Goal: Information Seeking & Learning: Learn about a topic

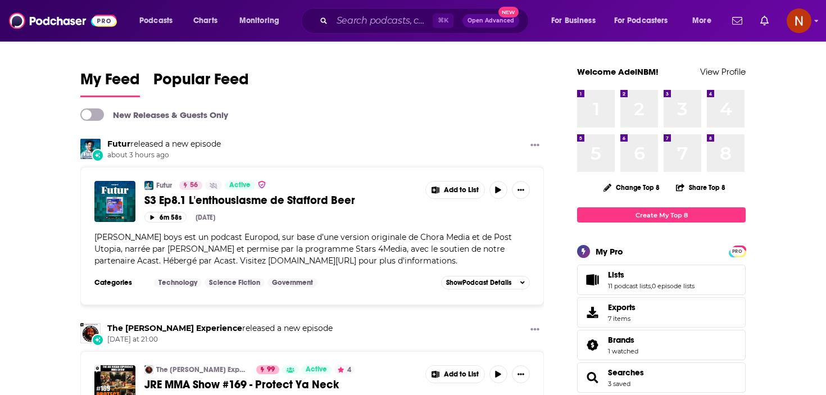
click at [393, 6] on div "Podcasts Charts Monitoring ⌘ K Open Advanced New For Business For Podcasters Mo…" at bounding box center [413, 21] width 826 height 42
click at [387, 19] on input "Search podcasts, credits, & more..." at bounding box center [382, 21] width 101 height 18
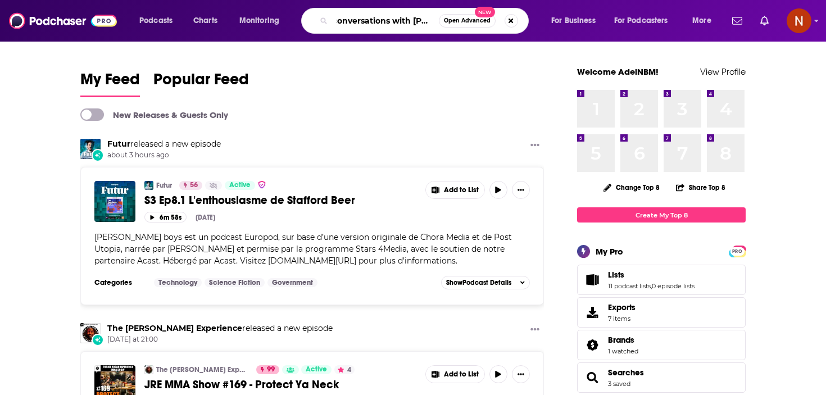
scroll to position [0, 15]
type input "conversations with [PERSON_NAME]"
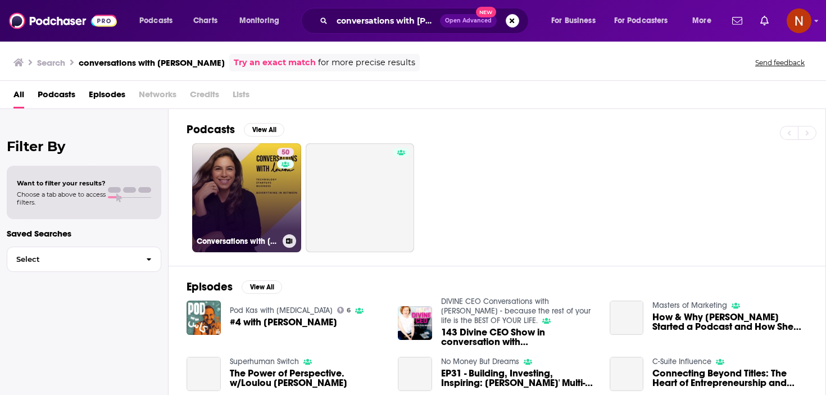
click at [225, 240] on h3 "Conversations with [PERSON_NAME]" at bounding box center [238, 242] width 82 height 10
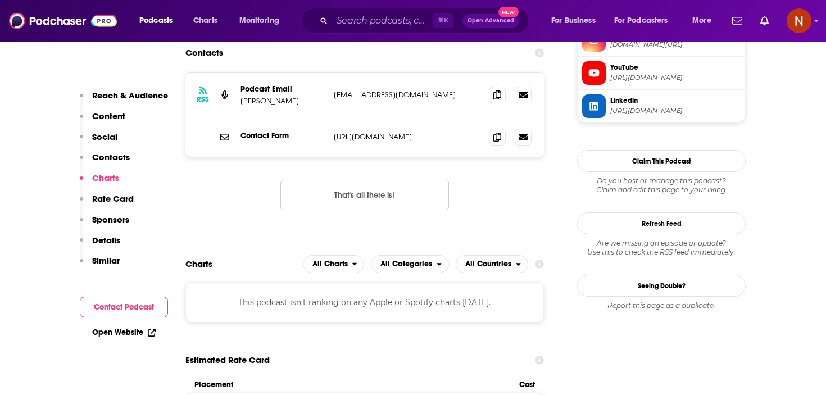
scroll to position [1174, 0]
click at [401, 254] on span "All Categories" at bounding box center [404, 263] width 65 height 19
click at [398, 179] on button "That's all there is!" at bounding box center [364, 194] width 169 height 30
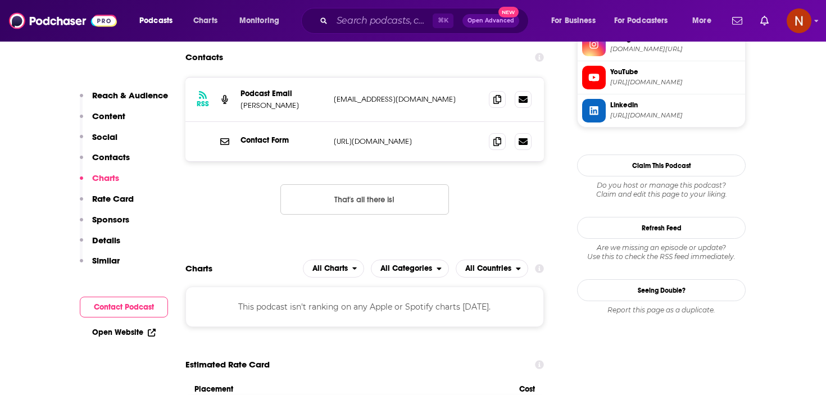
scroll to position [1167, 0]
click at [356, 21] on input "Search podcasts, credits, & more..." at bounding box center [382, 21] width 101 height 18
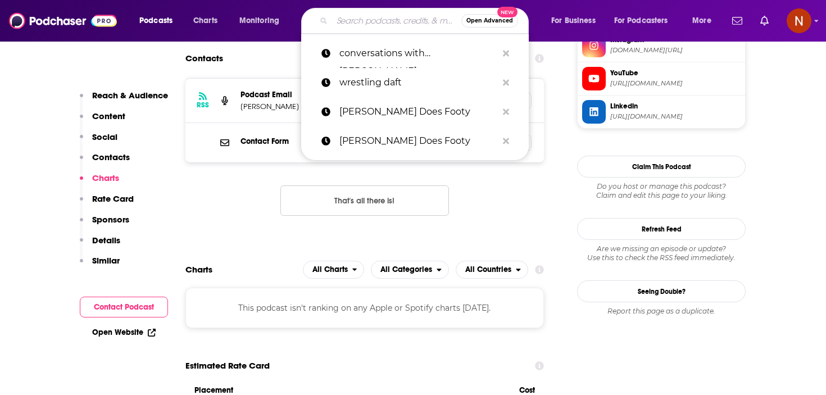
paste input "مدرسة الاستثمار"
type input "مدرسة الاستثمار"
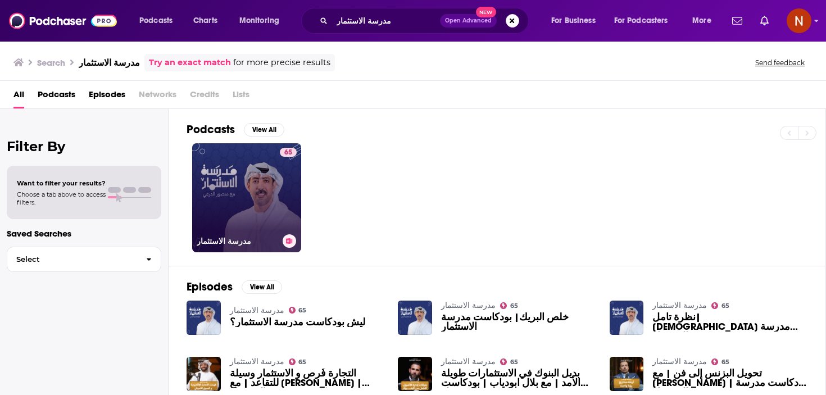
click at [223, 243] on h3 "مدرسة الاستثمار" at bounding box center [238, 242] width 82 height 10
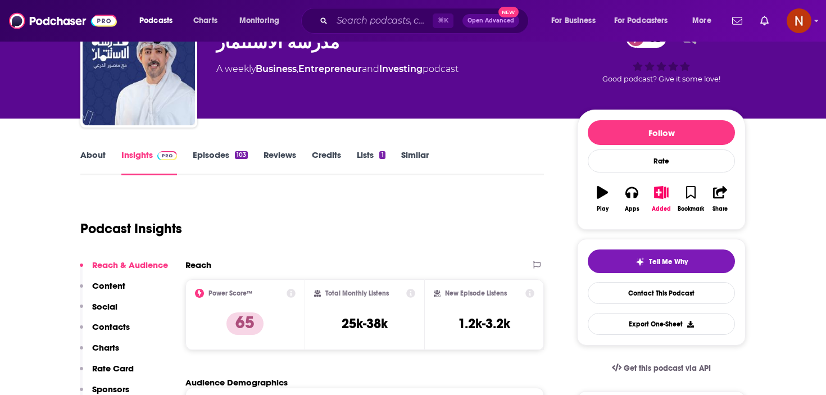
scroll to position [28, 0]
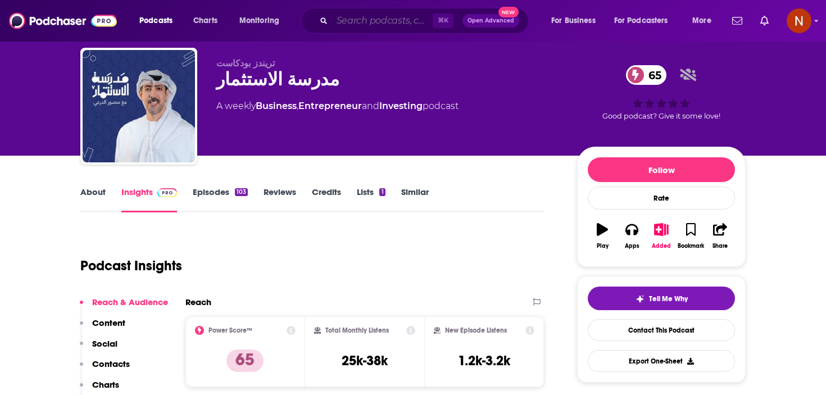
click at [368, 19] on input "Search podcasts, credits, & more..." at bounding box center [382, 21] width 101 height 18
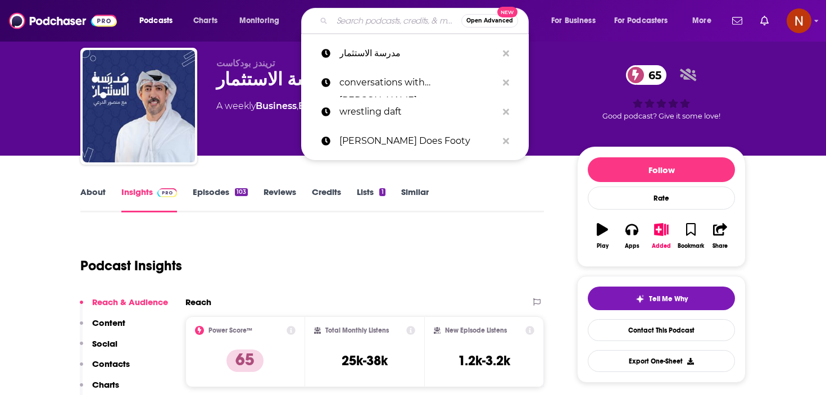
paste input "المال الحلال‎"
type input "المال الحلال‎"
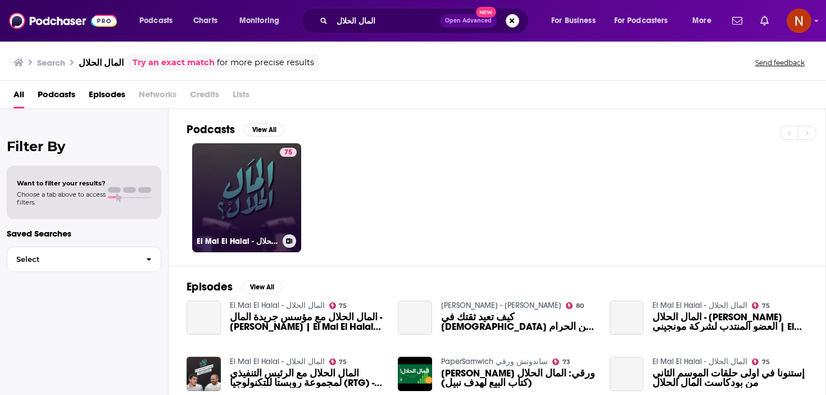
click at [234, 228] on link "75 El Mal El Halal - المال الحلال" at bounding box center [246, 197] width 109 height 109
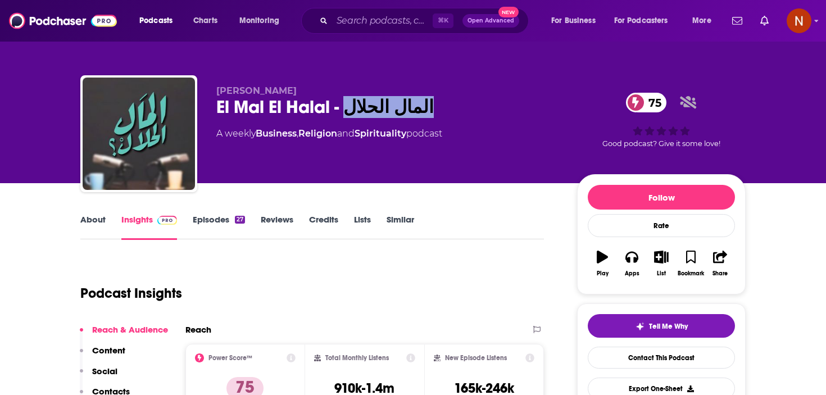
drag, startPoint x: 417, startPoint y: 106, endPoint x: 342, endPoint y: 103, distance: 74.2
click at [342, 103] on div "El Mal El Halal - المال الحلال 75" at bounding box center [387, 107] width 343 height 22
copy h2 "المال الحلال"
click at [96, 215] on link "About" at bounding box center [92, 227] width 25 height 26
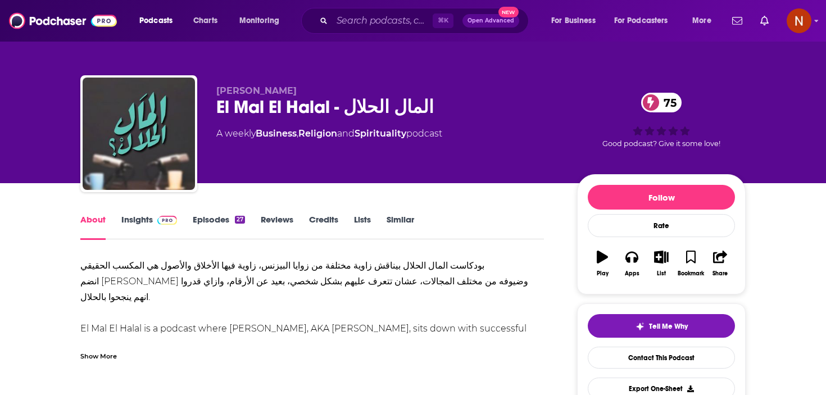
drag, startPoint x: 116, startPoint y: 294, endPoint x: 77, endPoint y: 266, distance: 48.4
copy div "بودكاست المال الحلال بيناقش زاوية مختلفة من زوايا البيزنس، زاوية فيها الأخلاق و…"
click at [143, 224] on link "Insights" at bounding box center [149, 227] width 56 height 26
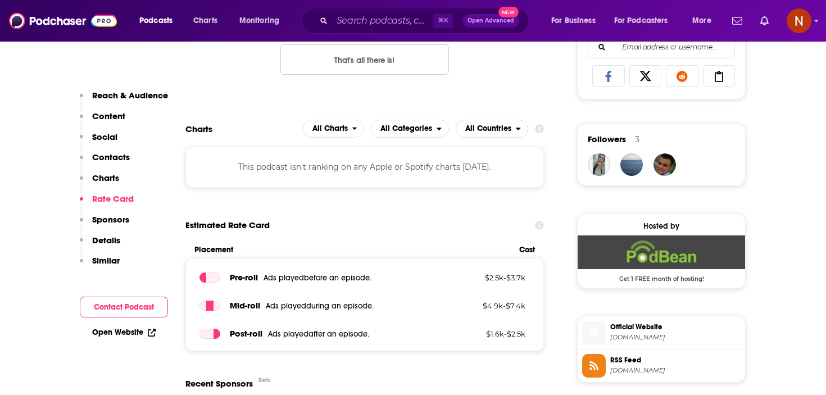
scroll to position [742, 0]
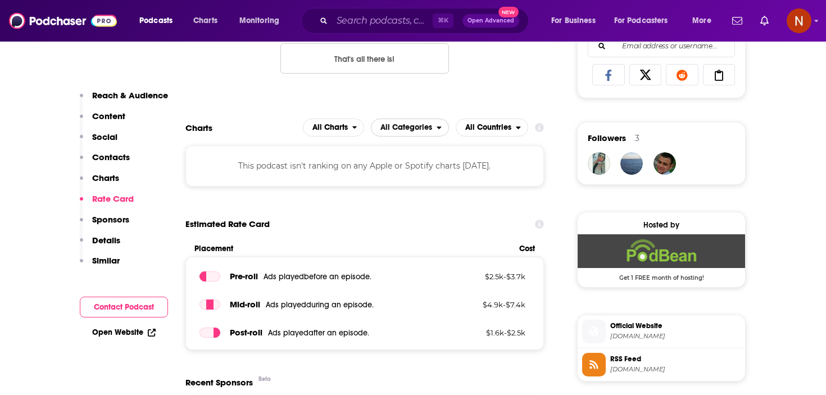
click at [429, 121] on span "All Categories" at bounding box center [404, 127] width 65 height 19
click at [482, 131] on span "All Countries" at bounding box center [488, 128] width 46 height 8
click at [359, 132] on div "open menu" at bounding box center [358, 128] width 12 height 8
click at [341, 160] on span "Apple Charts" at bounding box center [334, 162] width 48 height 7
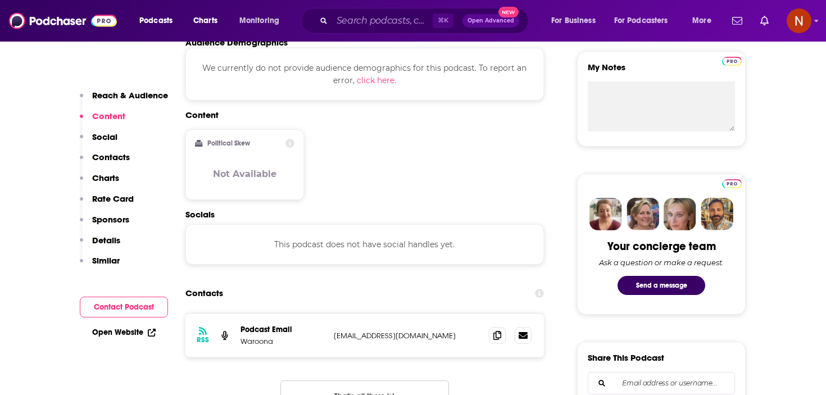
scroll to position [329, 0]
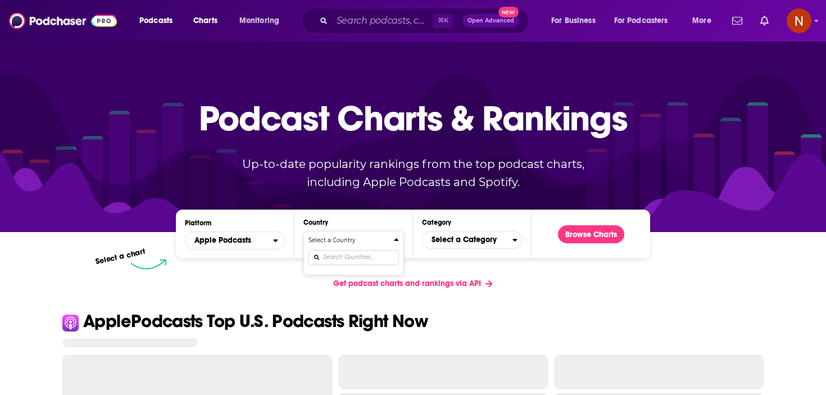
scroll to position [58, 0]
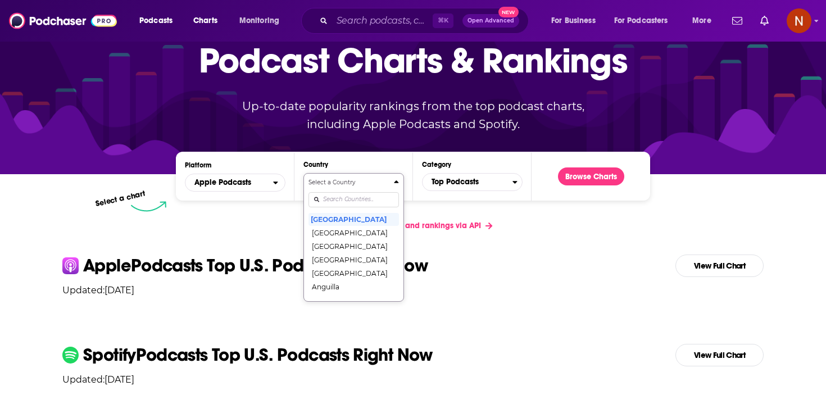
click at [348, 196] on input "Countries" at bounding box center [354, 199] width 90 height 15
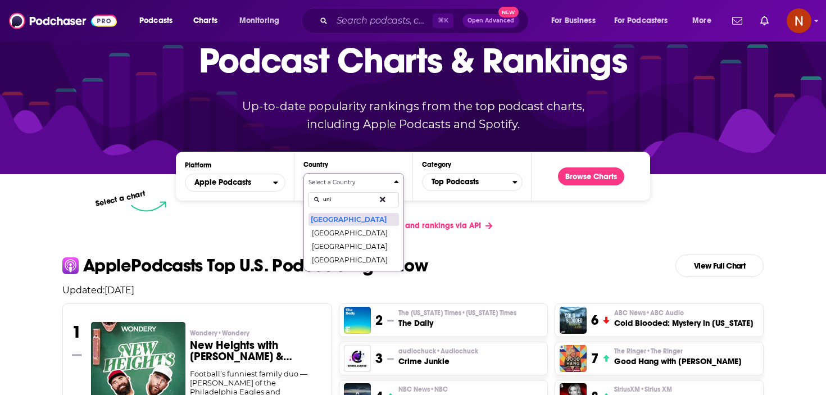
type input "uni"
click at [346, 225] on button "[GEOGRAPHIC_DATA]" at bounding box center [354, 218] width 90 height 13
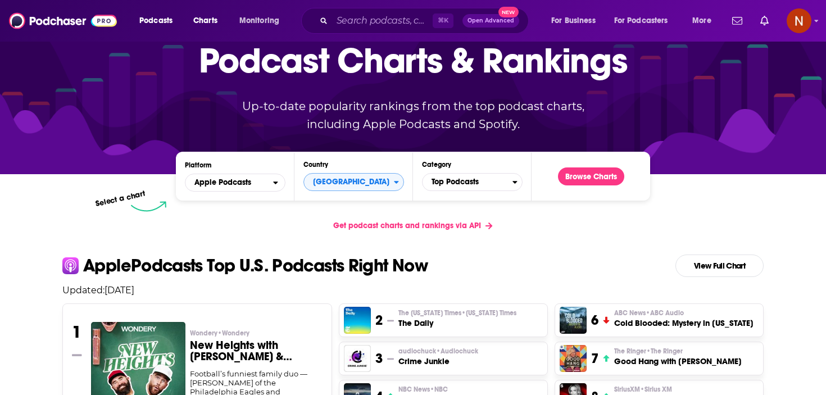
click at [346, 225] on span "Get podcast charts and rankings via API" at bounding box center [407, 226] width 148 height 10
click at [354, 181] on span "[GEOGRAPHIC_DATA]" at bounding box center [349, 182] width 90 height 19
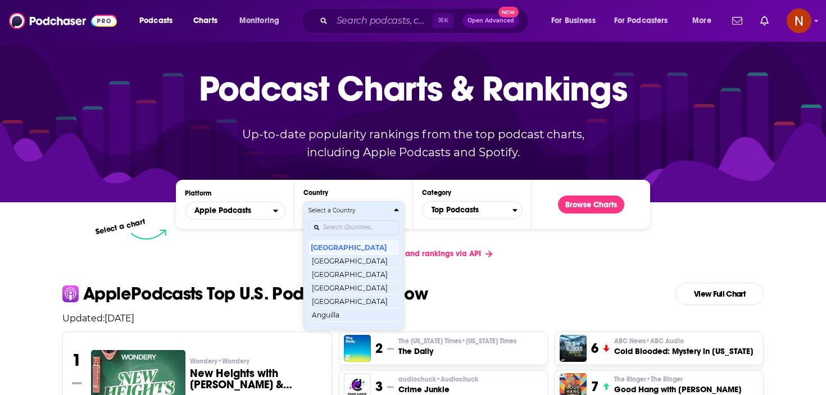
scroll to position [0, 0]
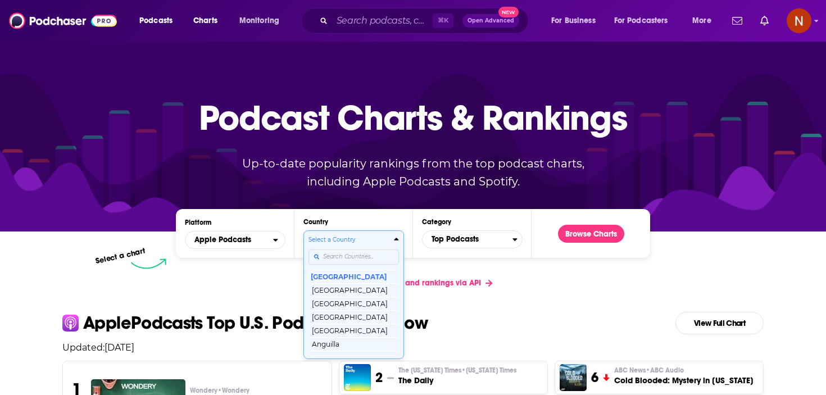
click at [346, 250] on div "Select a Country United States Afghanistan Albania Algeria Angola Anguilla Anti…" at bounding box center [354, 295] width 90 height 119
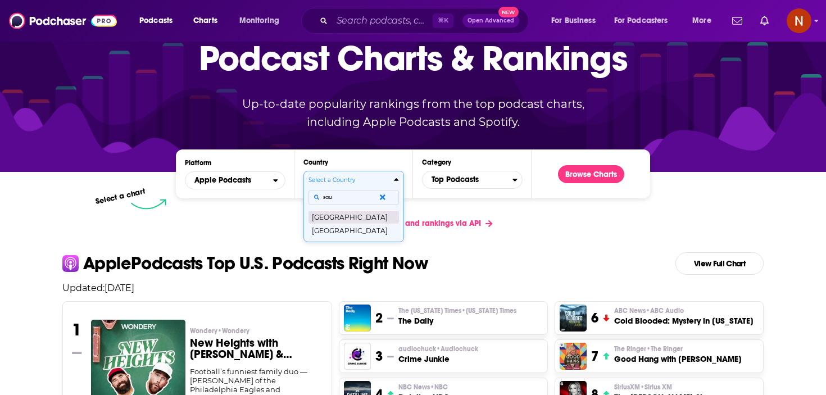
type input "sau"
click at [346, 215] on button "Saudi Arabia" at bounding box center [354, 216] width 90 height 13
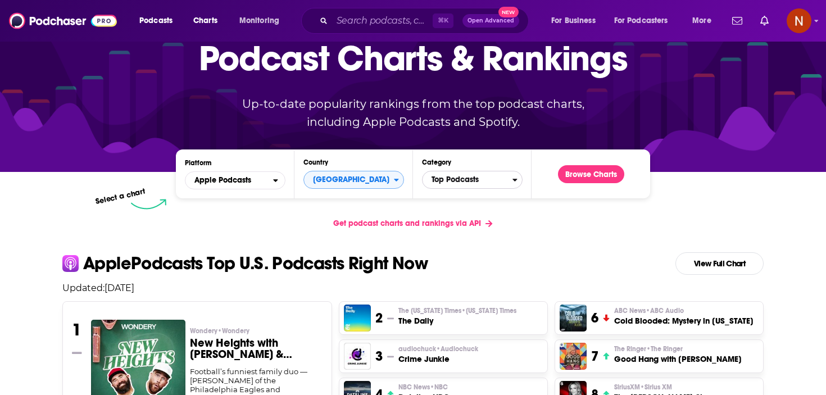
click at [470, 180] on span "Top Podcasts" at bounding box center [468, 179] width 90 height 19
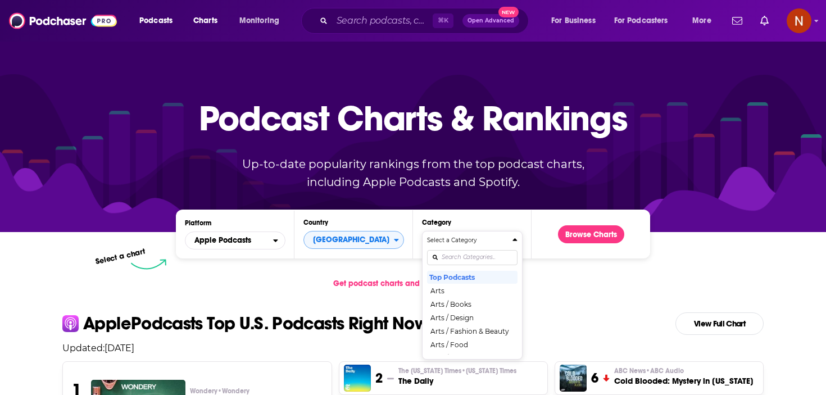
scroll to position [0, 0]
click at [449, 253] on div "Select a Category Top Podcasts Arts Arts / Books Arts / Design Arts / Fashion &…" at bounding box center [472, 295] width 90 height 119
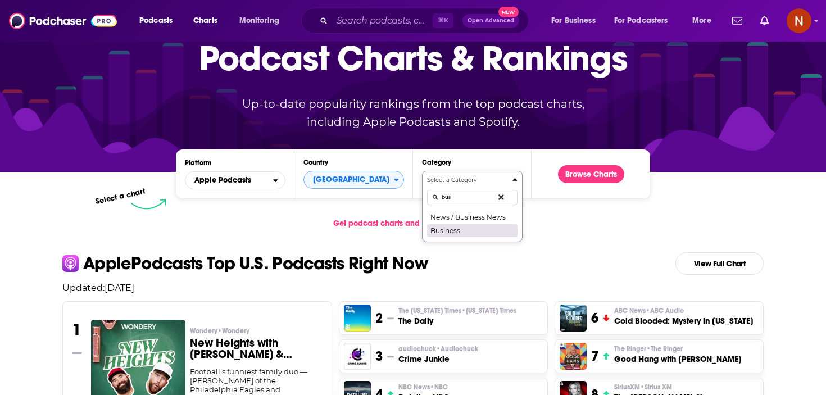
type input "bus"
click at [477, 231] on button "Business" at bounding box center [472, 230] width 90 height 13
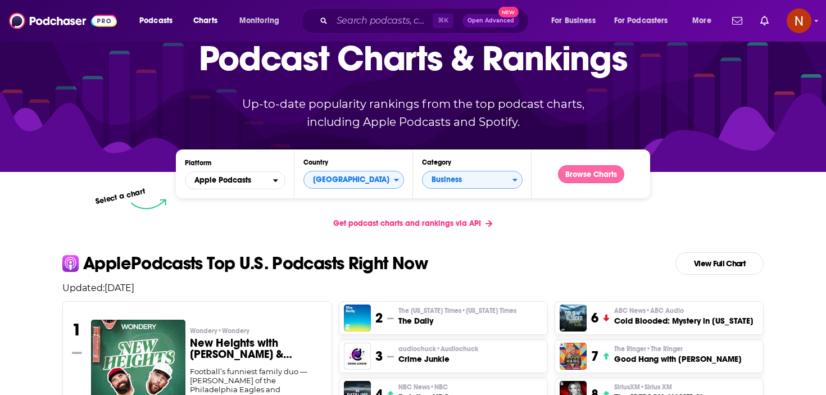
click at [575, 174] on button "Browse Charts" at bounding box center [591, 174] width 66 height 18
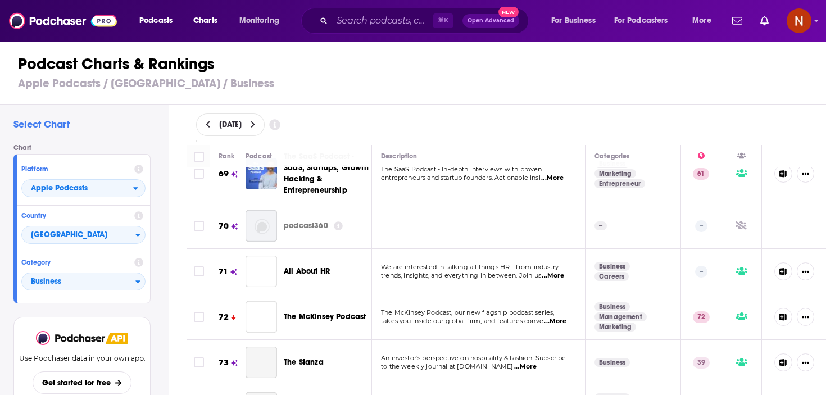
scroll to position [3251, 0]
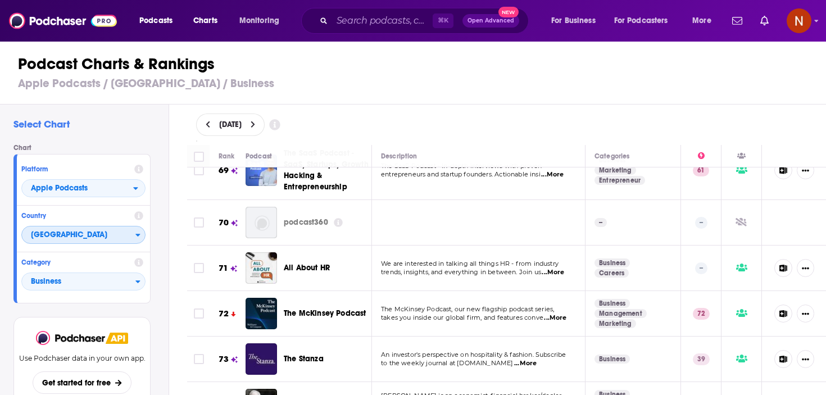
click at [87, 235] on span "Saudi Arabia" at bounding box center [79, 235] width 114 height 19
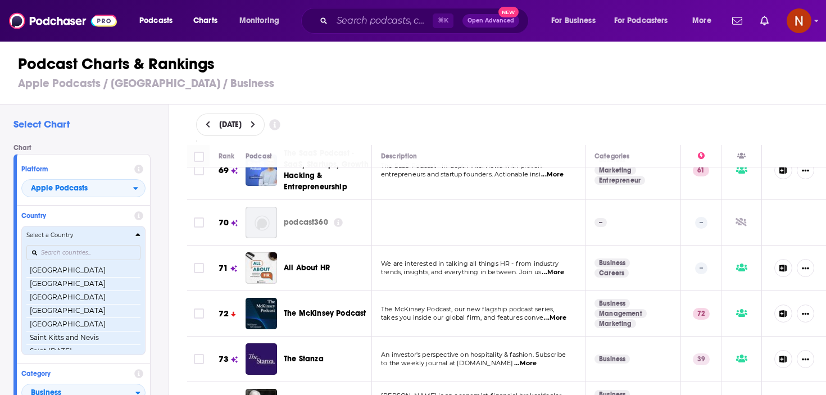
scroll to position [1750, 0]
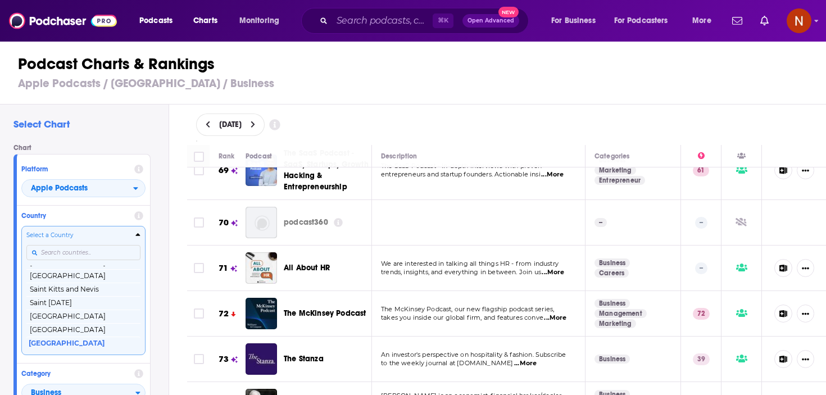
click at [91, 254] on input "Countries" at bounding box center [83, 252] width 114 height 15
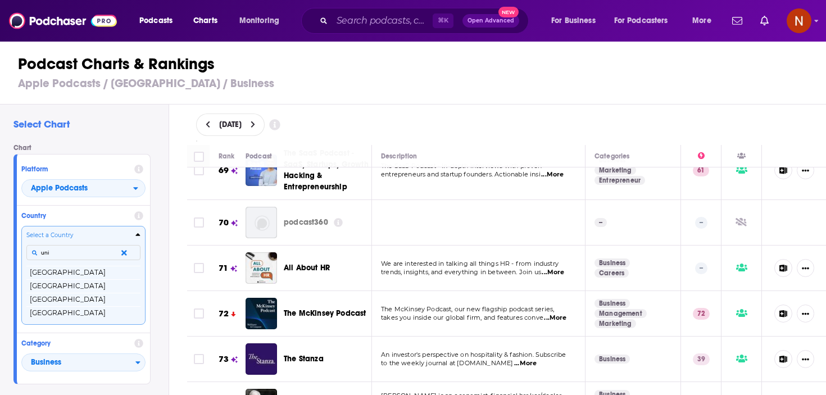
type input "unit"
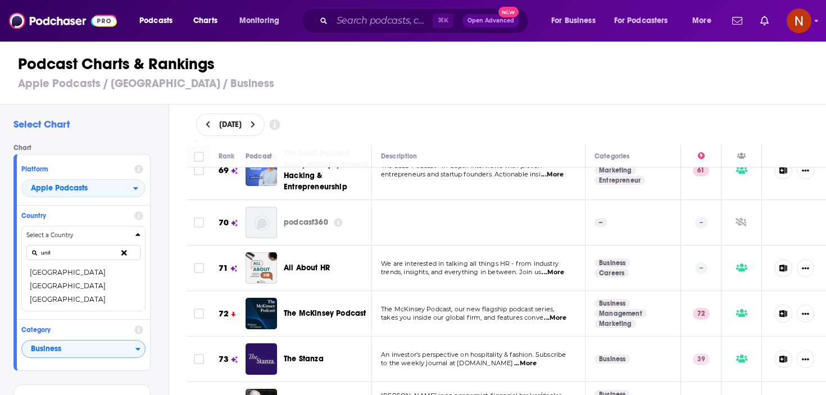
click at [84, 271] on button "United Arab Emirates" at bounding box center [83, 272] width 114 height 13
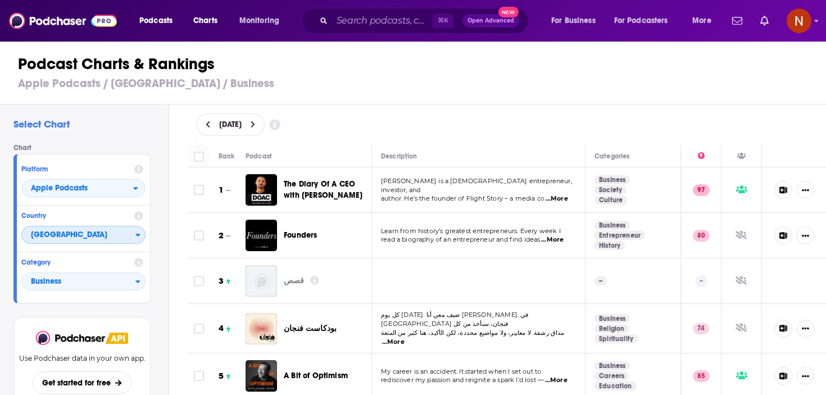
click at [87, 236] on span "United Arab Emirates" at bounding box center [79, 235] width 114 height 19
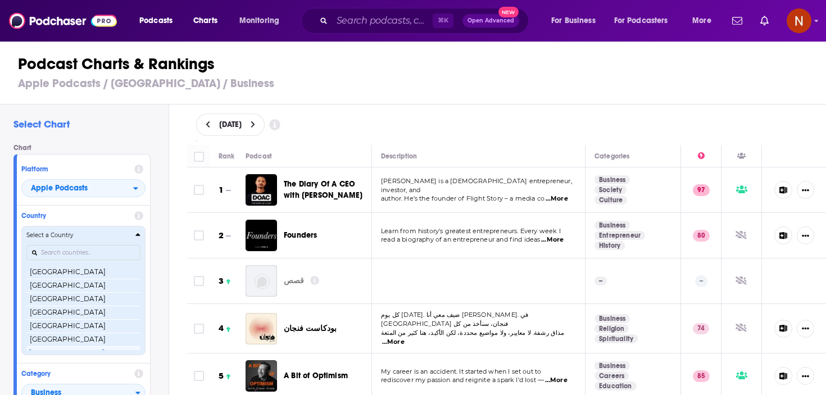
scroll to position [2142, 0]
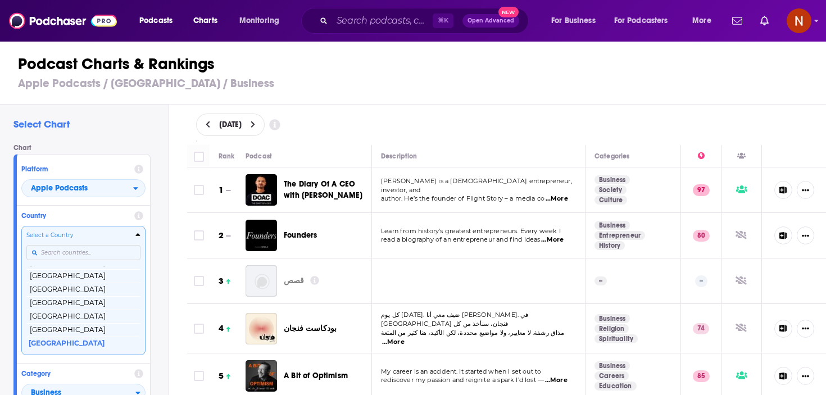
click at [412, 92] on div "Podcast Charts & Rankings Apple Podcasts / United Arab Emirates / Business" at bounding box center [418, 72] width 836 height 64
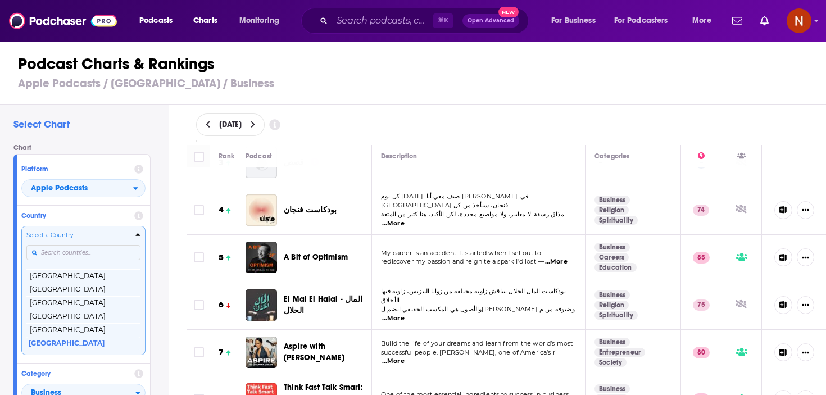
scroll to position [121, 0]
